Goal: Task Accomplishment & Management: Complete application form

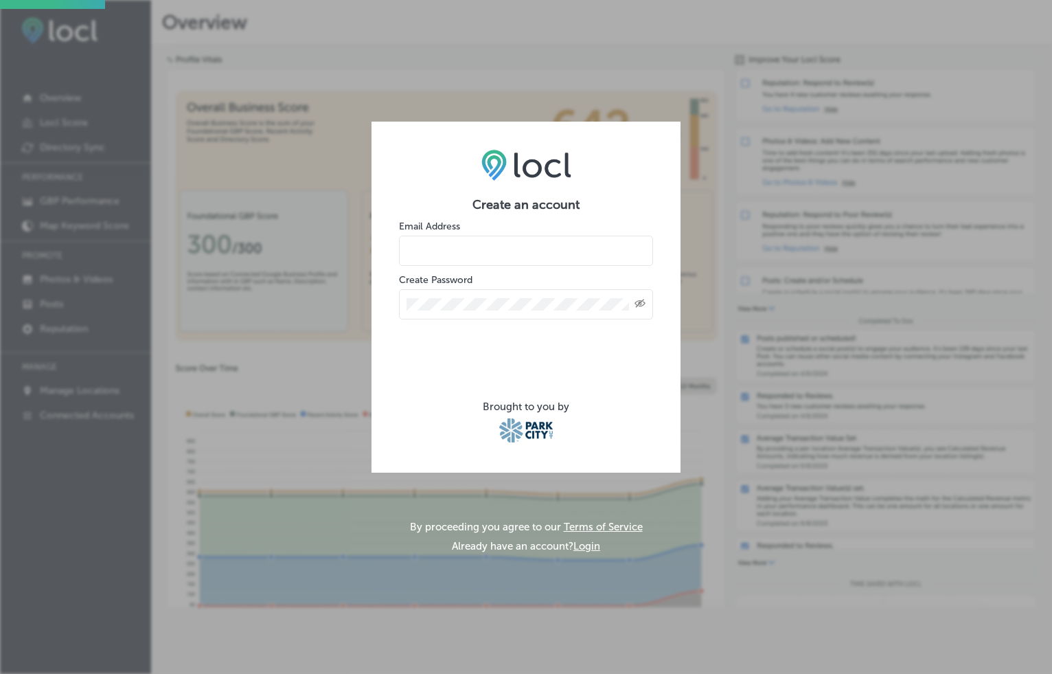
click at [455, 255] on input "email" at bounding box center [526, 251] width 254 height 30
type input "[EMAIL_ADDRESS][DOMAIN_NAME]"
click at [0, 673] on com-1password-button at bounding box center [0, 674] width 0 height 0
click at [400, 330] on div at bounding box center [526, 353] width 254 height 54
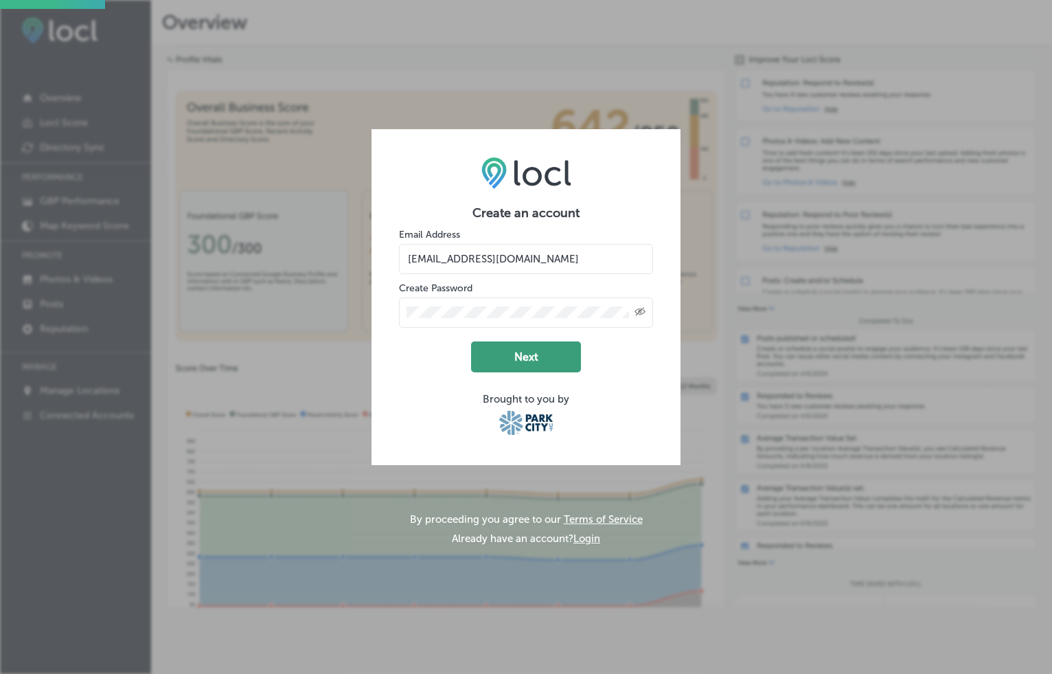
click at [524, 358] on button "Next" at bounding box center [526, 356] width 110 height 31
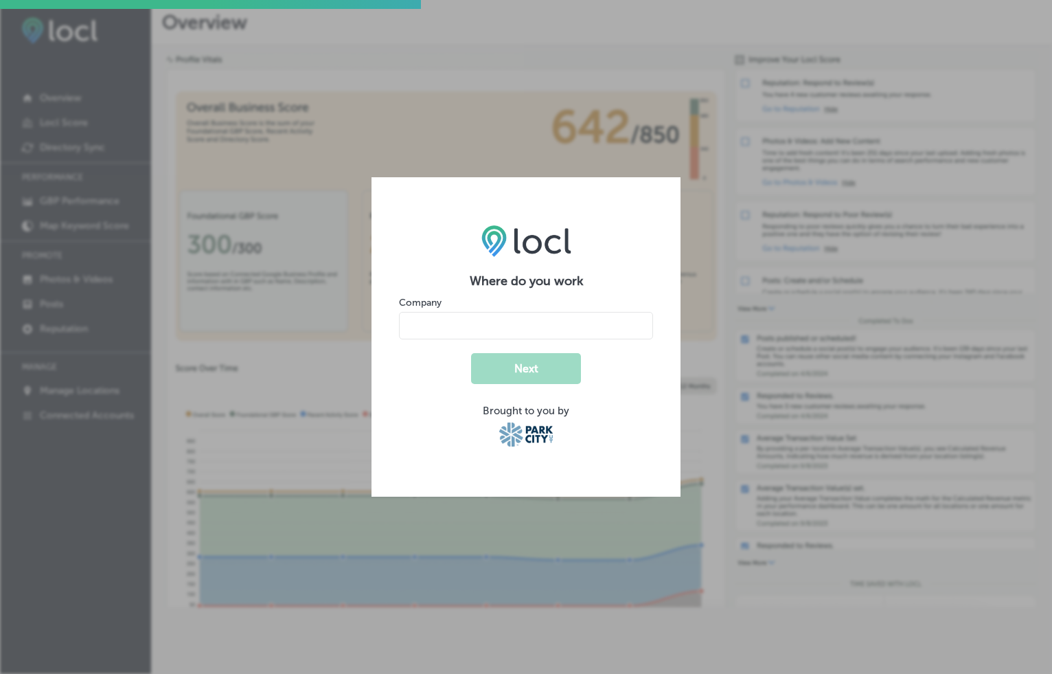
click at [502, 317] on input "name" at bounding box center [526, 325] width 254 height 27
type input "Delicious Cities"
click at [514, 374] on button "Next" at bounding box center [526, 368] width 110 height 31
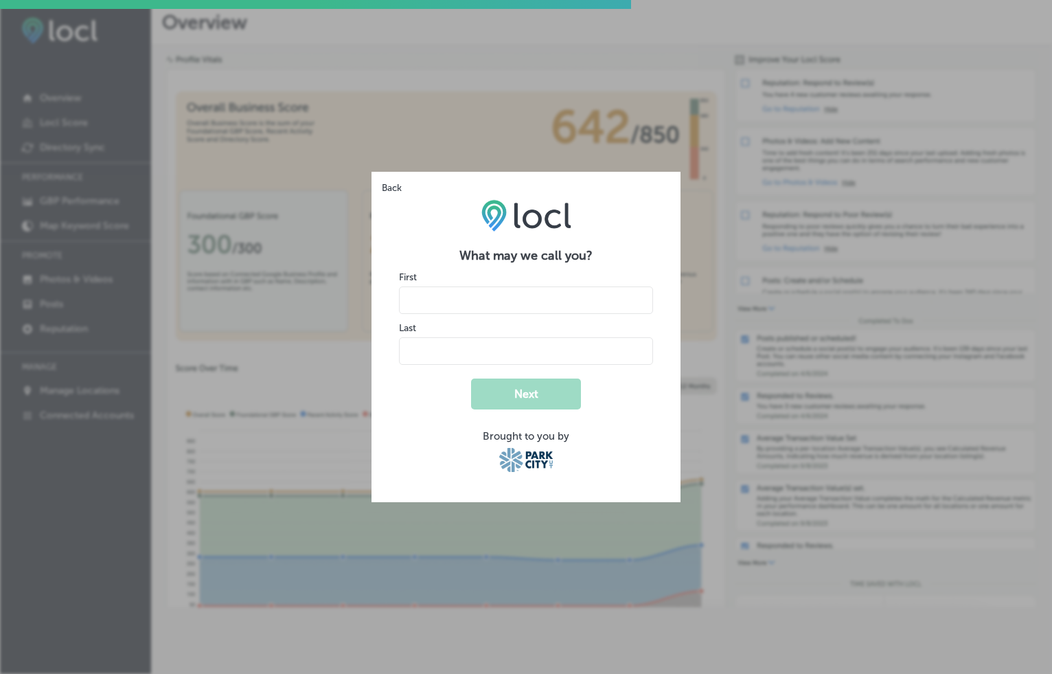
click at [488, 311] on input "name" at bounding box center [526, 299] width 254 height 27
type input "Inbal"
type input "[PERSON_NAME]"
click at [396, 387] on div "What may we call you? First Last Next Brought to you by" at bounding box center [525, 337] width 309 height 330
click at [498, 398] on button "Next" at bounding box center [526, 393] width 110 height 31
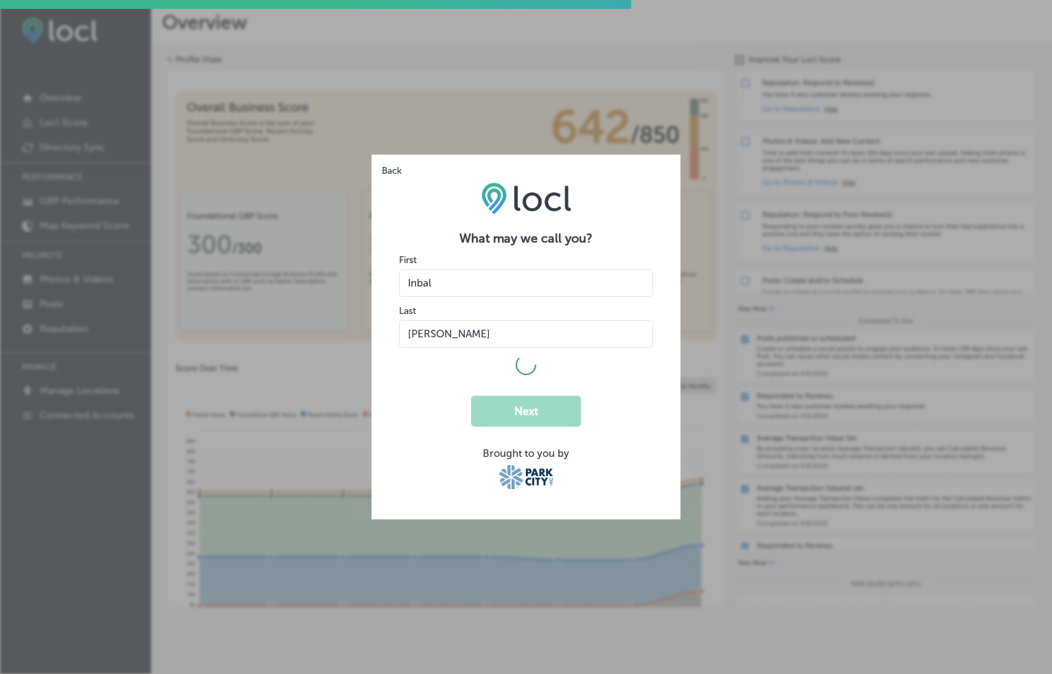
select select "US"
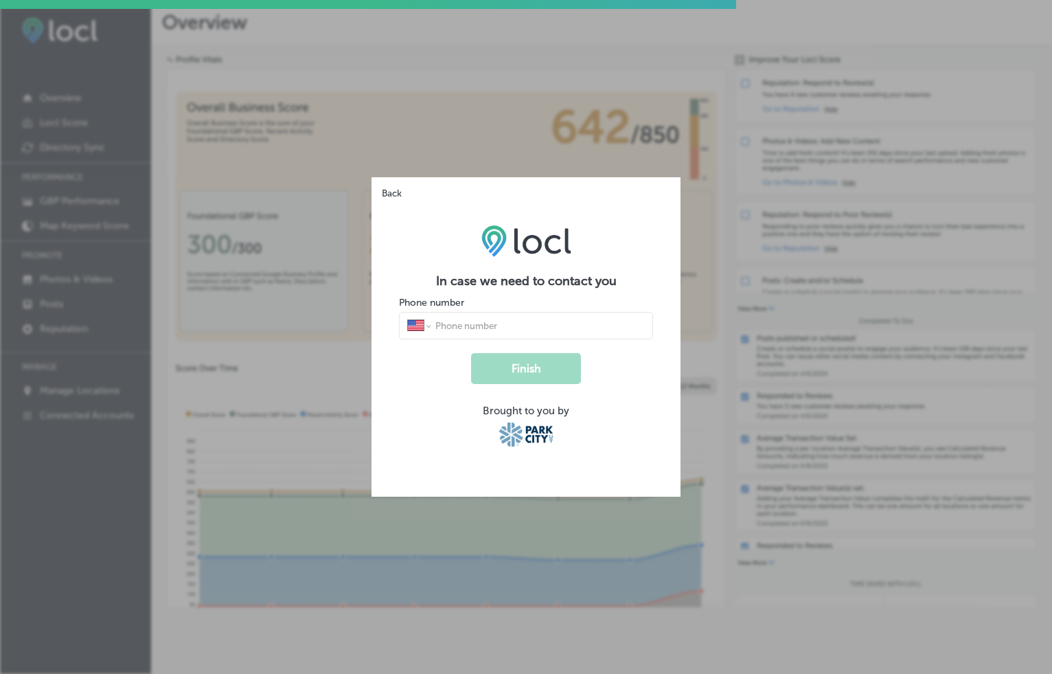
click at [527, 330] on input "tel" at bounding box center [539, 325] width 211 height 12
type input "[PHONE_NUMBER]"
click at [524, 376] on button "Finish" at bounding box center [526, 368] width 110 height 31
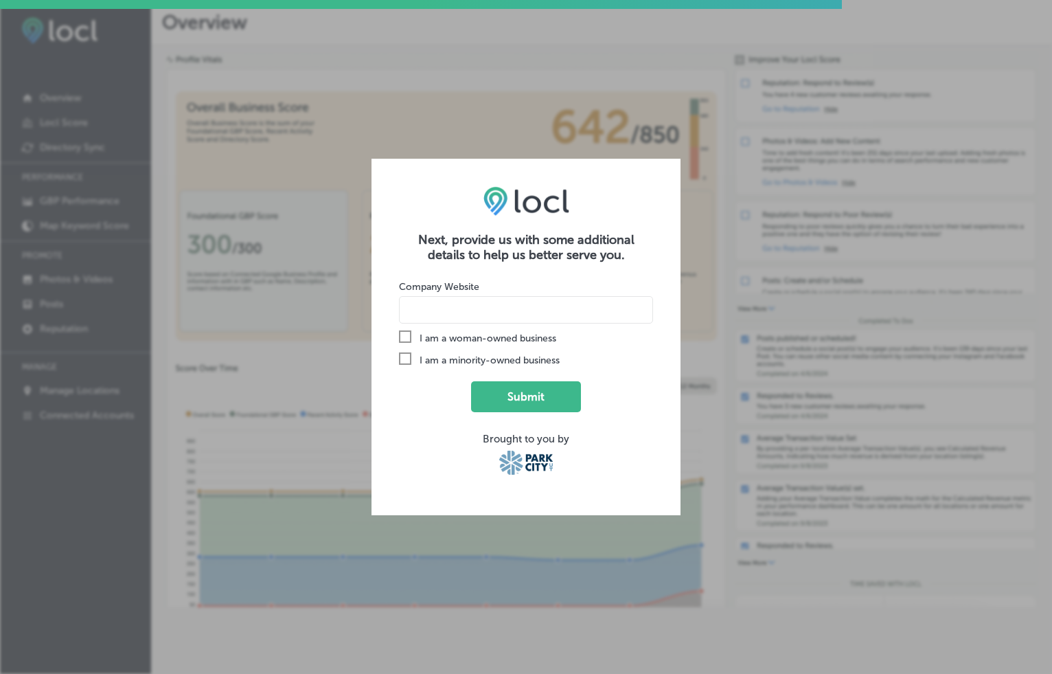
click at [442, 320] on input at bounding box center [526, 309] width 254 height 27
type input "[DOMAIN_NAME]"
click at [409, 337] on icon "Check Created with Sketch." at bounding box center [405, 336] width 12 height 12
click at [0, 0] on input "Check Created with Sketch. I am a woman-owned business" at bounding box center [0, 0] width 0 height 0
click at [501, 394] on button "Submit" at bounding box center [526, 396] width 110 height 31
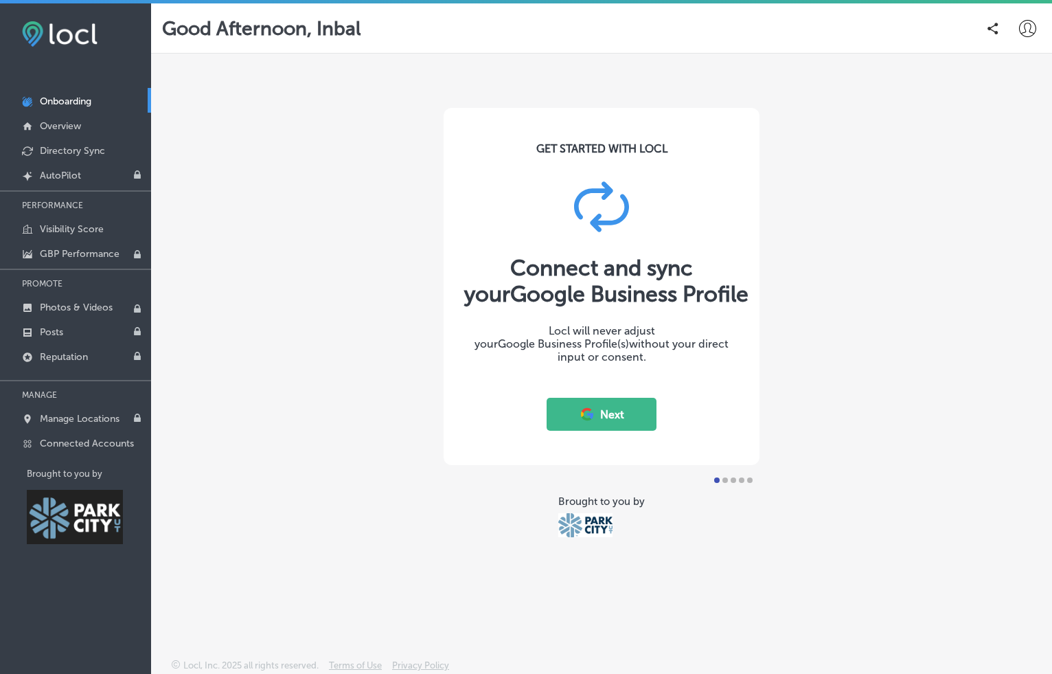
scroll to position [3, 0]
